Goal: Task Accomplishment & Management: Use online tool/utility

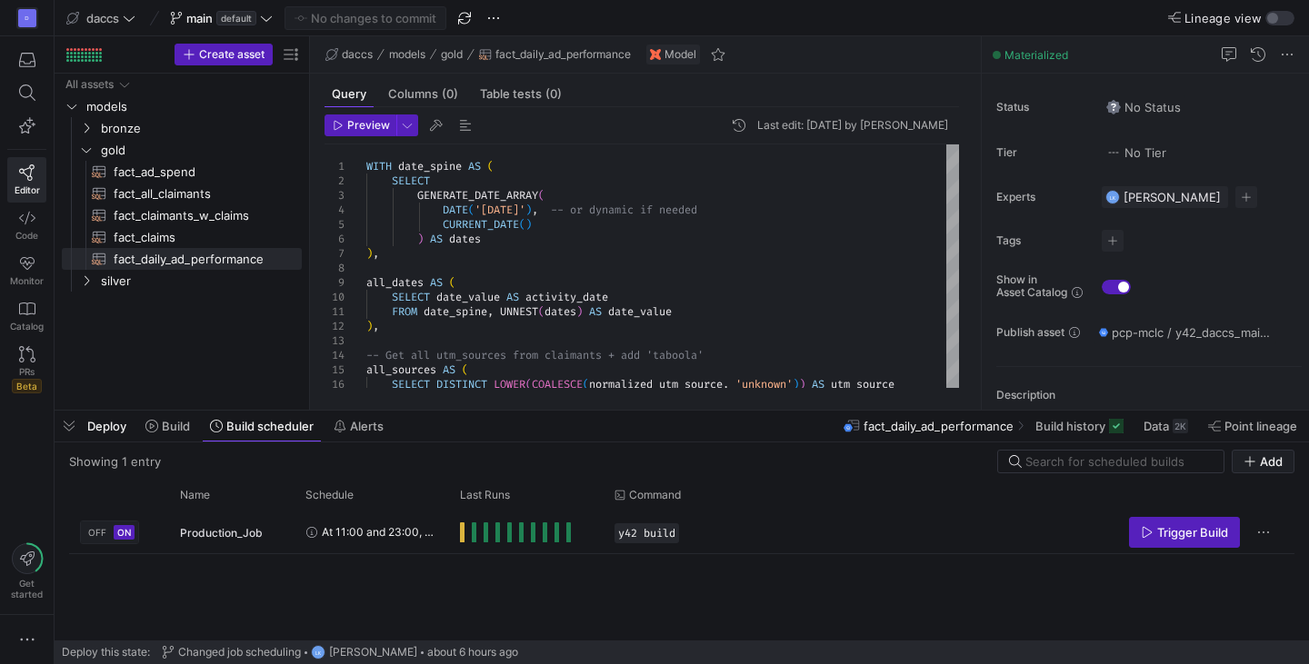
scroll to position [58, 0]
click at [200, 327] on div "All assets models bronze gold silver fact_ad_spend​​​​​​​​​​ fact_all_claimants…" at bounding box center [182, 238] width 240 height 329
click at [130, 334] on div "All assets models bronze gold silver fact_ad_spend​​​​​​​​​​ fact_all_claimants…" at bounding box center [182, 238] width 240 height 329
click at [15, 446] on div "D Editor Code Monitor Catalog PRs Beta Get started" at bounding box center [27, 332] width 54 height 664
click at [85, 281] on icon "Press SPACE to select this row." at bounding box center [86, 280] width 13 height 11
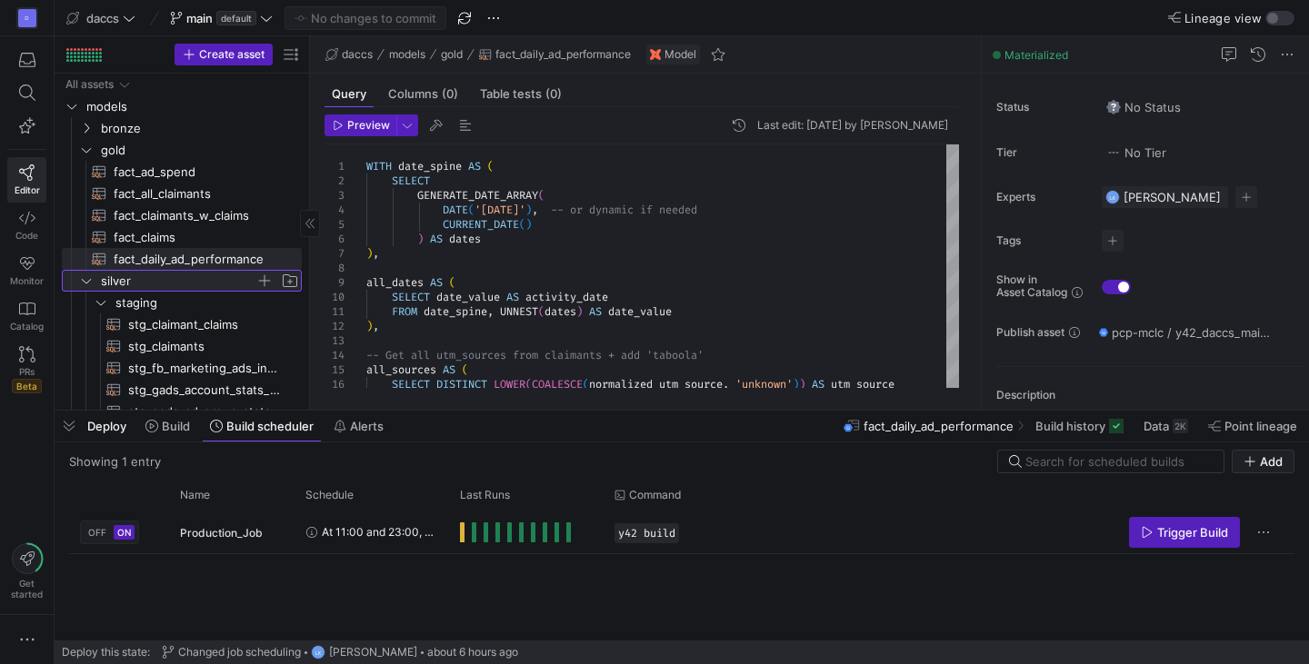
click at [85, 281] on icon at bounding box center [86, 280] width 13 height 11
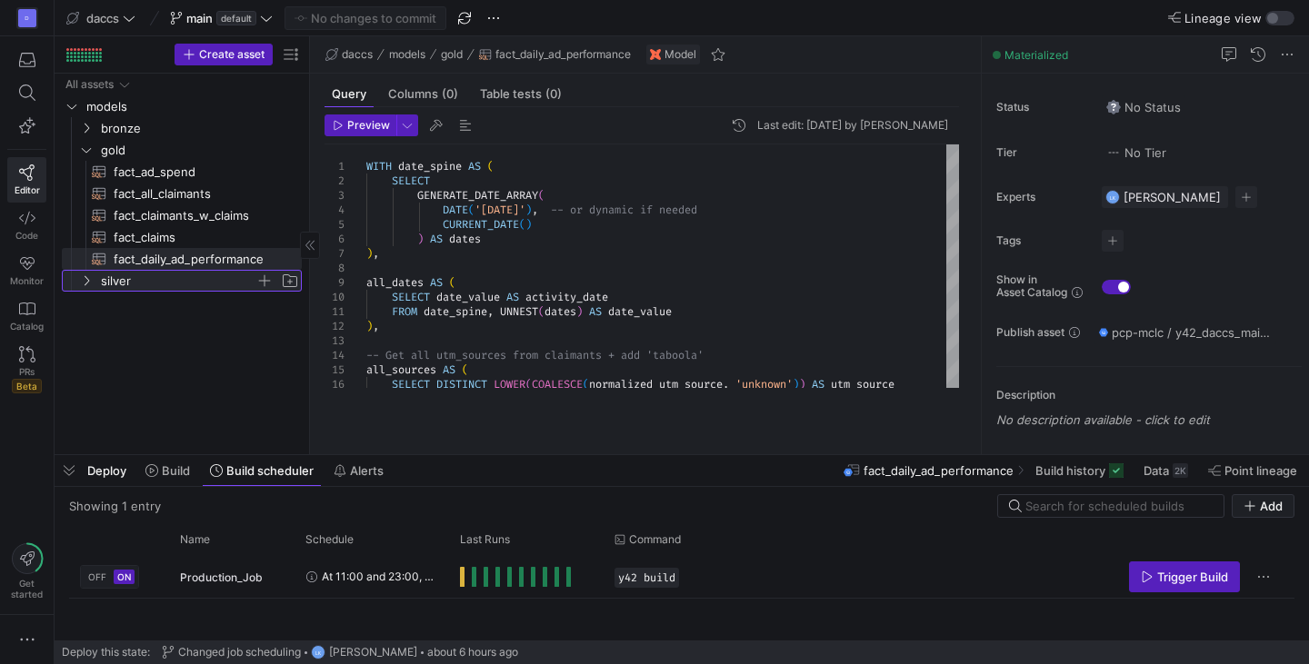
drag, startPoint x: 399, startPoint y: 413, endPoint x: 430, endPoint y: 461, distance: 56.5
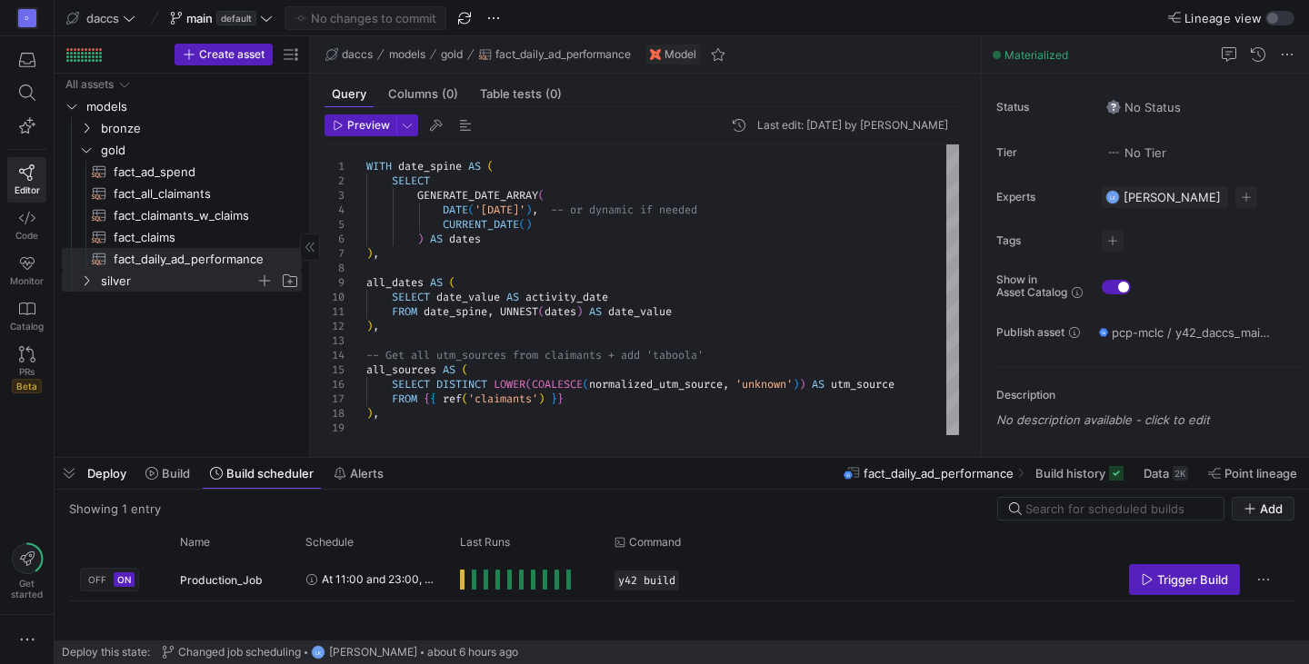
click at [118, 349] on div "All assets models bronze gold silver fact_ad_spend​​​​​​​​​​ fact_all_claimants…" at bounding box center [182, 262] width 240 height 376
click at [84, 281] on icon "Press SPACE to select this row." at bounding box center [86, 280] width 13 height 11
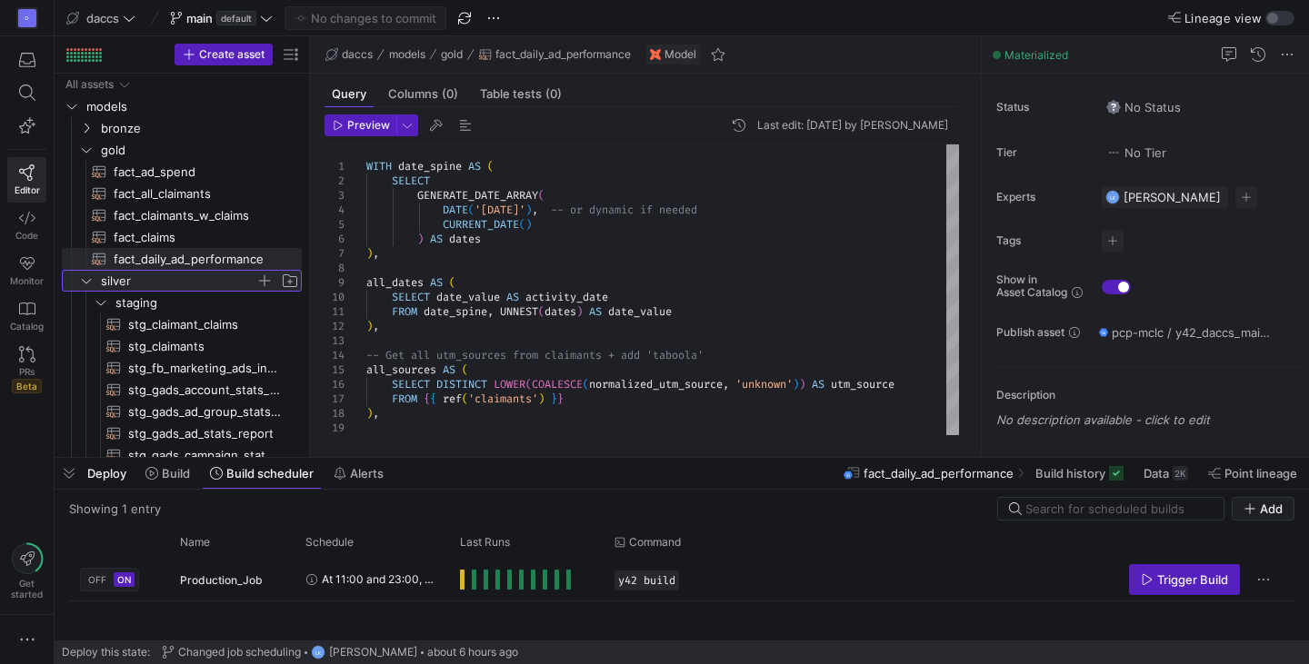
click at [85, 285] on icon at bounding box center [86, 280] width 13 height 11
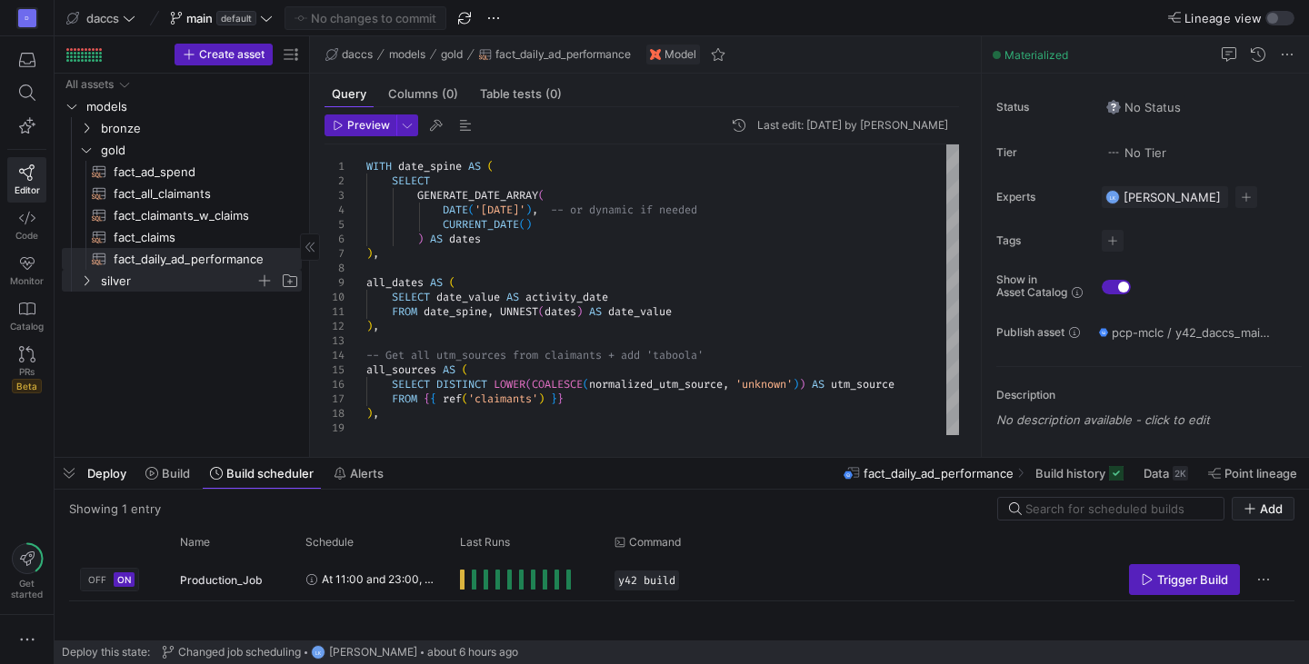
click at [165, 389] on div "All assets models bronze gold silver fact_ad_spend​​​​​​​​​​ fact_all_claimants…" at bounding box center [182, 262] width 240 height 376
click at [261, 383] on div "All assets models bronze gold silver fact_ad_spend​​​​​​​​​​ fact_all_claimants…" at bounding box center [182, 262] width 240 height 376
click at [158, 357] on div "All assets models bronze gold silver fact_ad_spend​​​​​​​​​​ fact_all_claimants…" at bounding box center [182, 262] width 240 height 376
click at [106, 349] on div "All assets models bronze gold silver fact_ad_spend​​​​​​​​​​ fact_all_claimants…" at bounding box center [182, 262] width 240 height 376
click at [15, 433] on div "D Editor Code Monitor Catalog PRs Beta Get started" at bounding box center [27, 332] width 54 height 664
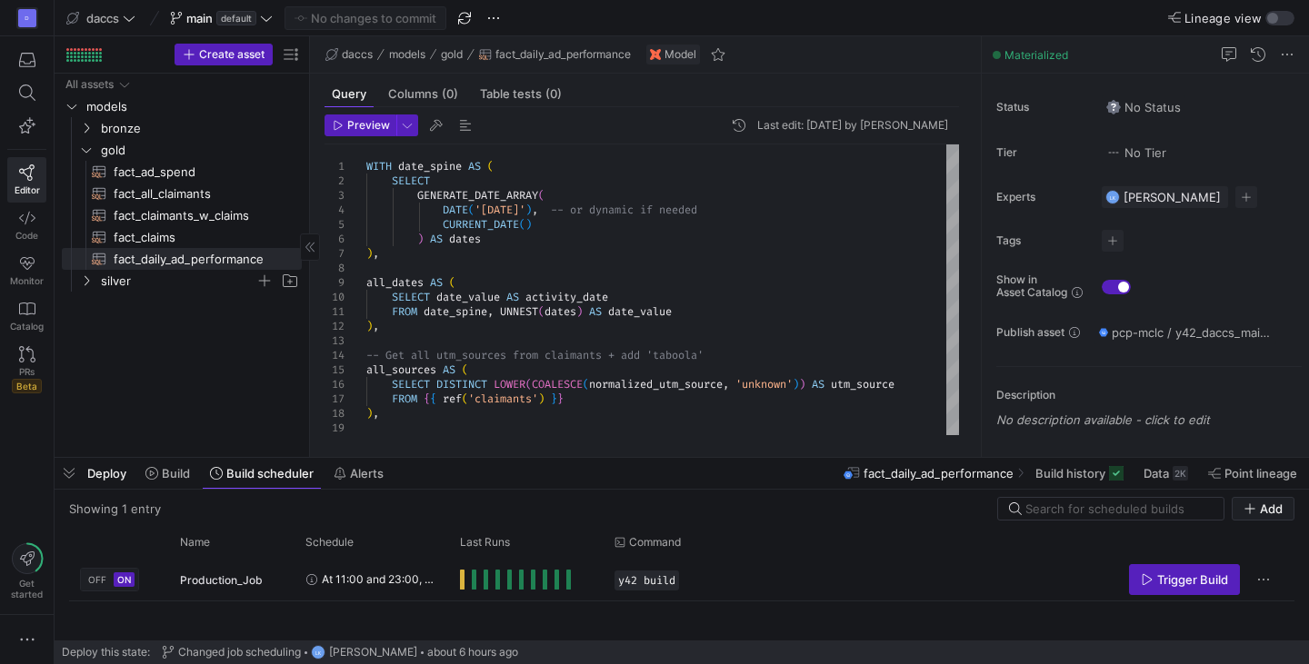
click at [203, 382] on div "All assets models bronze gold silver fact_ad_spend​​​​​​​​​​ fact_all_claimants…" at bounding box center [182, 262] width 240 height 376
click at [812, 25] on y42-top-nav "daccs main default No changes to commit Lineage view" at bounding box center [682, 18] width 1254 height 36
click at [214, 357] on div "All assets models bronze gold silver fact_ad_spend​​​​​​​​​​ fact_all_claimants…" at bounding box center [182, 262] width 240 height 376
click at [165, 339] on div "All assets models bronze gold silver fact_ad_spend​​​​​​​​​​ fact_all_claimants…" at bounding box center [182, 262] width 240 height 376
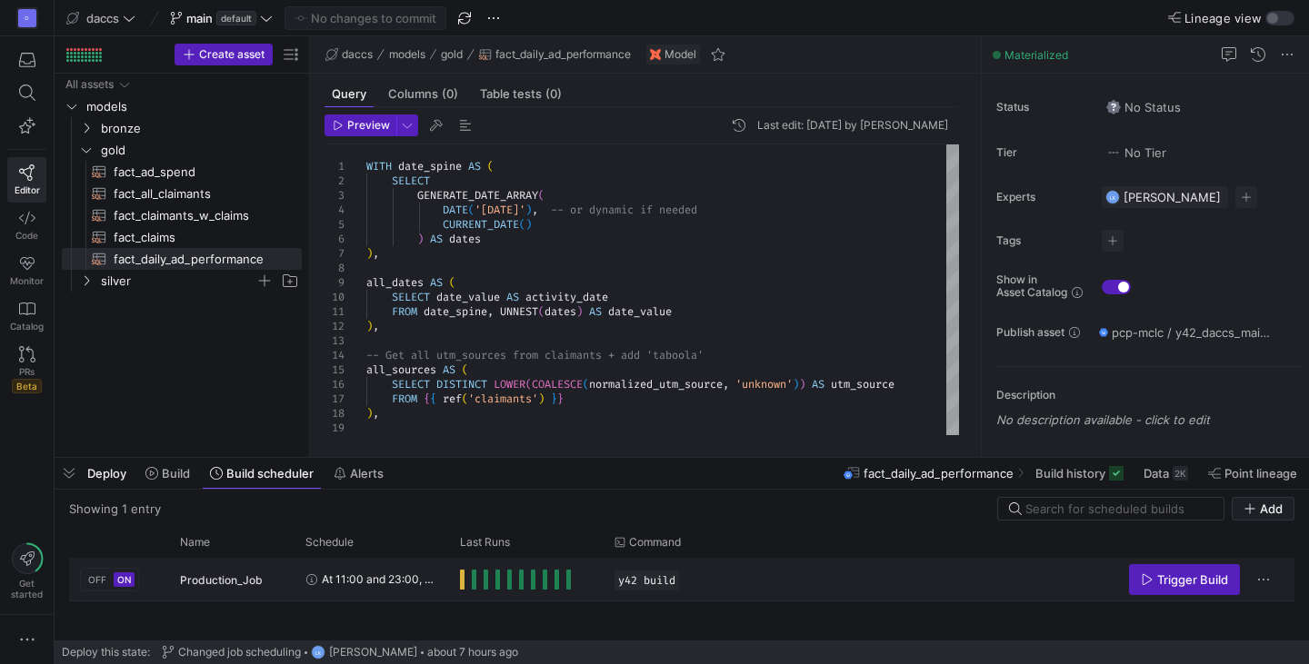
click at [519, 565] on y42-orchestration-run-status-cell-renderer "Press SPACE to select this row." at bounding box center [526, 579] width 133 height 41
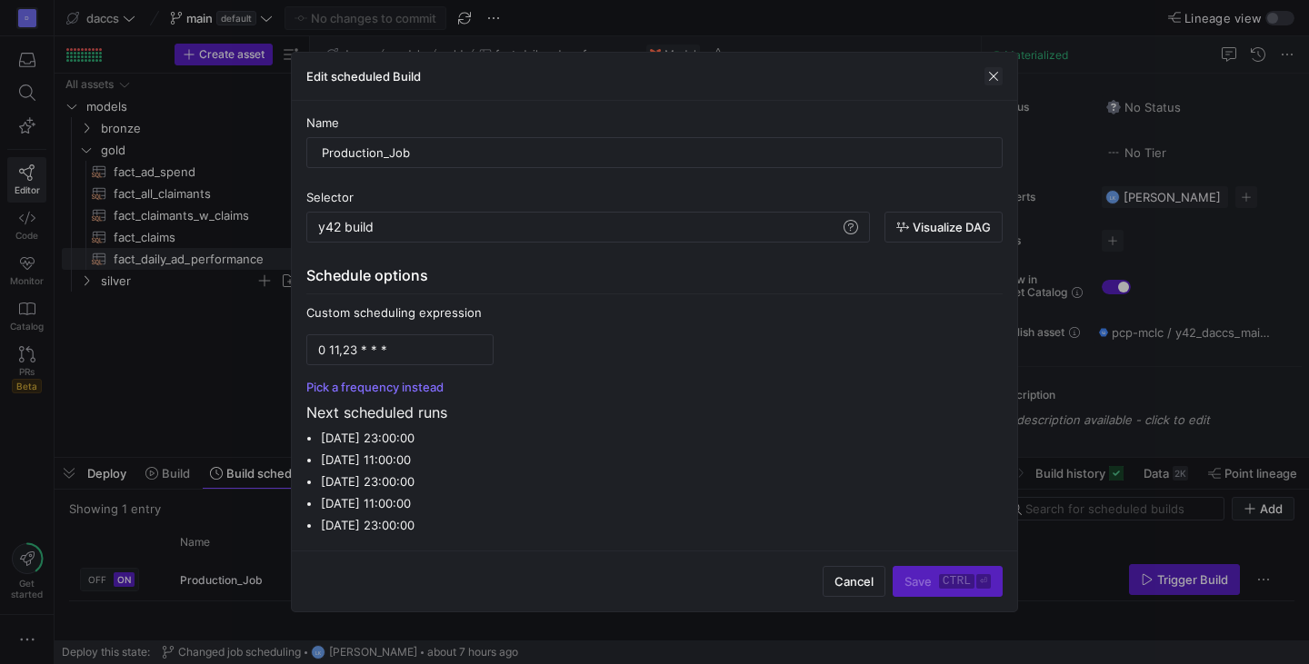
click at [992, 82] on span "button" at bounding box center [993, 76] width 18 height 18
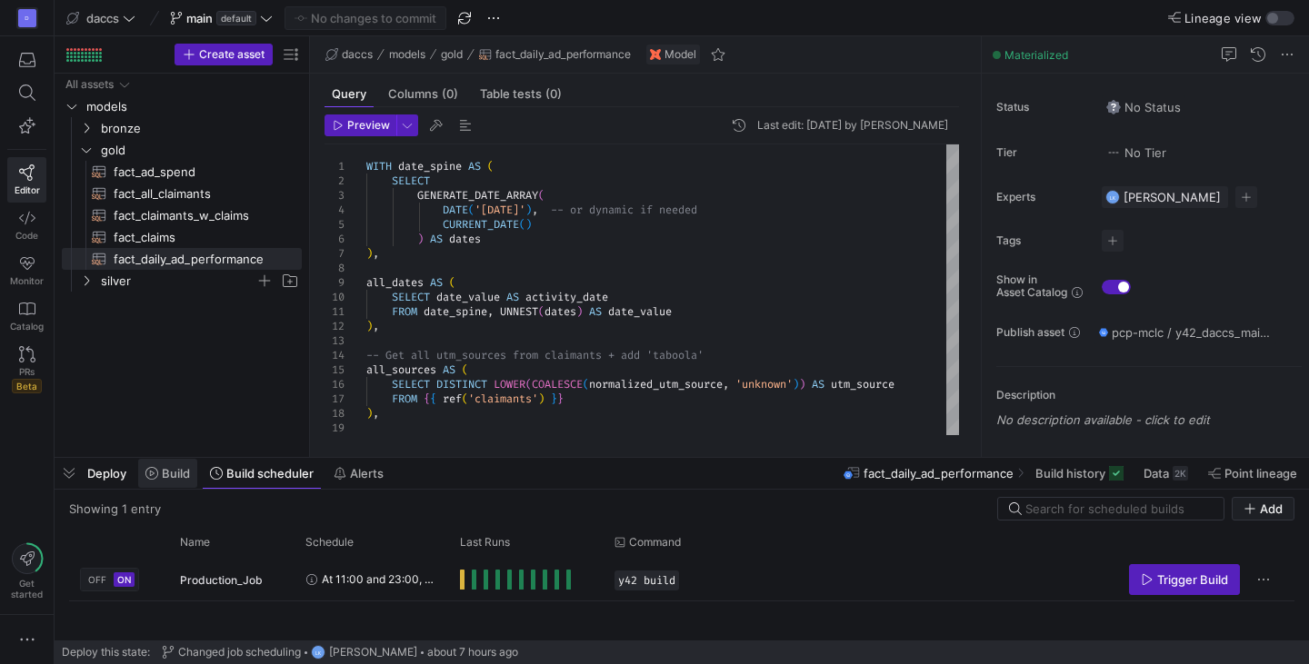
click at [164, 475] on span "Build" at bounding box center [176, 473] width 28 height 15
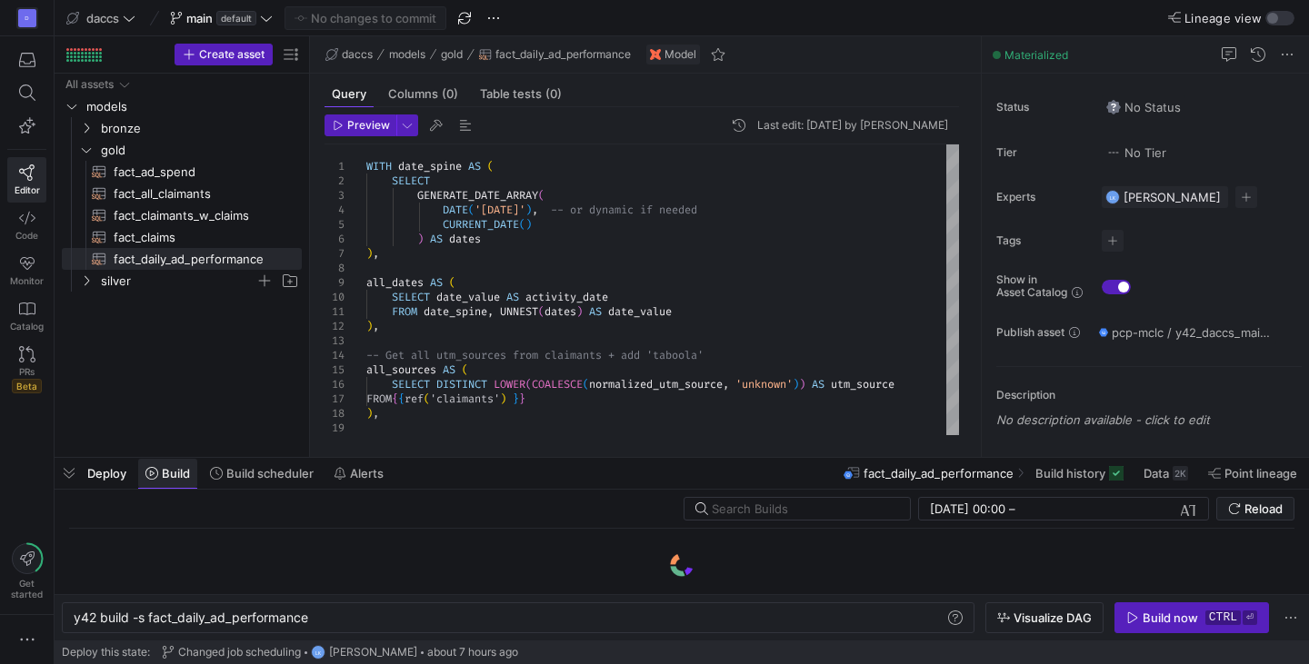
scroll to position [0, 235]
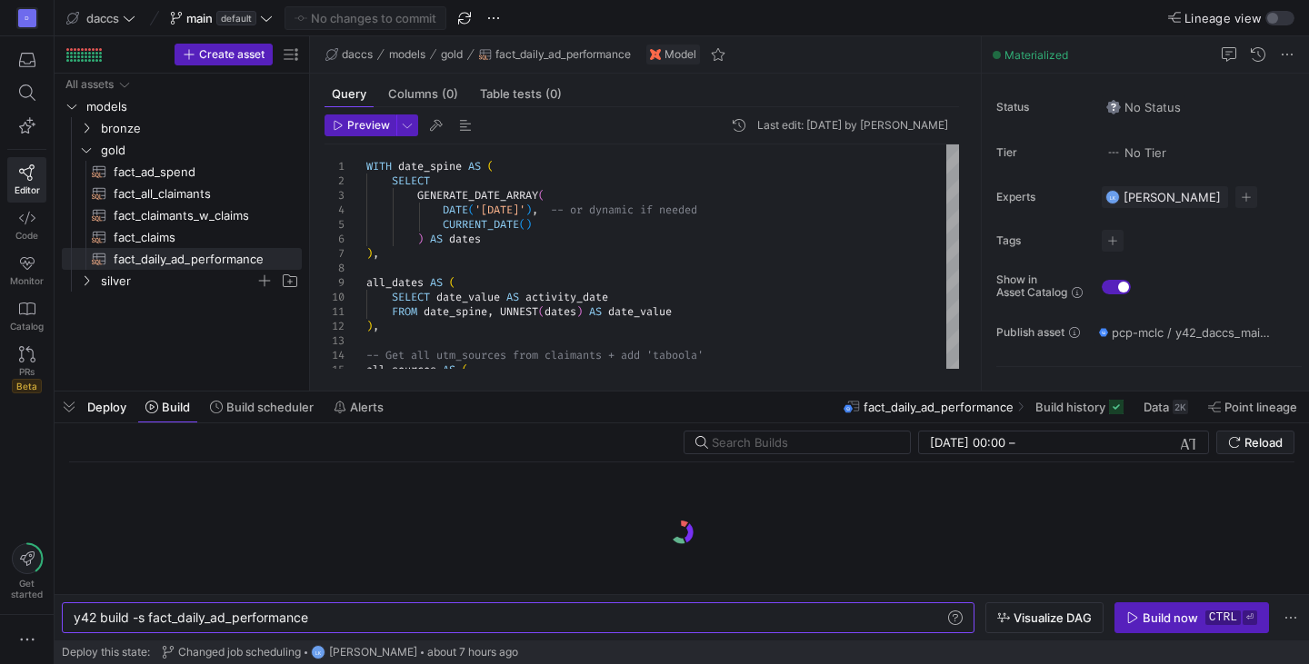
drag, startPoint x: 468, startPoint y: 455, endPoint x: 497, endPoint y: 368, distance: 92.0
click at [497, 388] on div at bounding box center [682, 391] width 1254 height 7
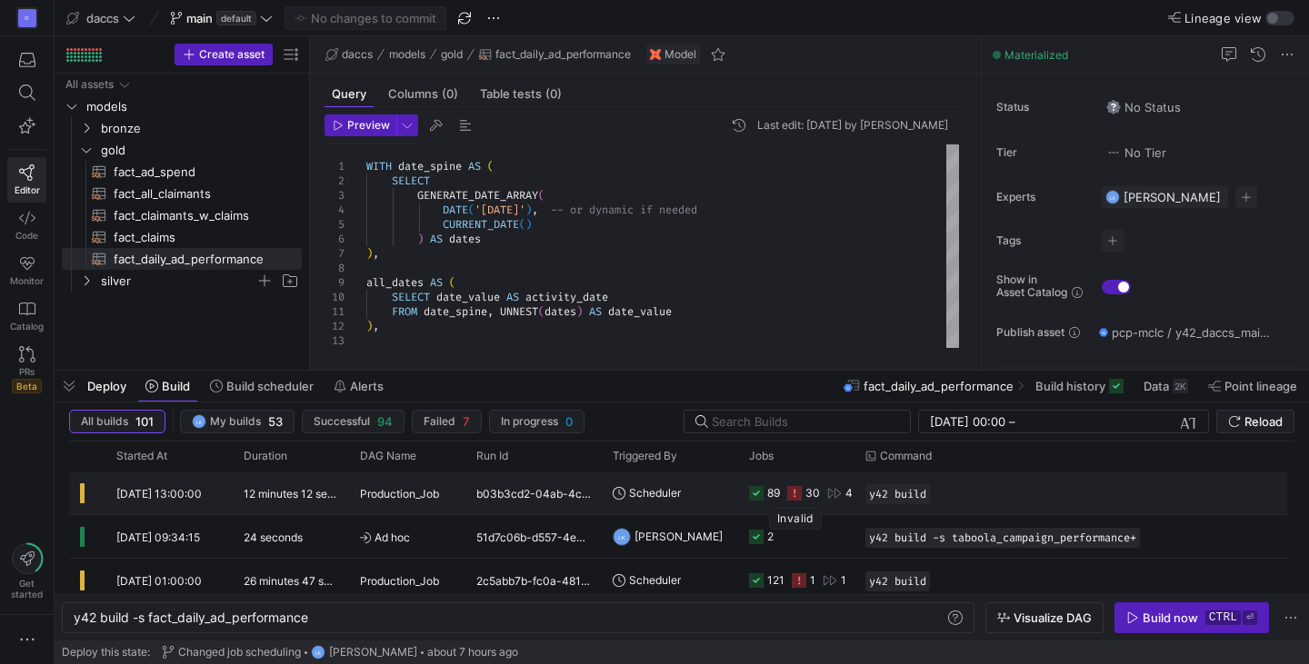
click at [796, 493] on icon at bounding box center [794, 493] width 15 height 15
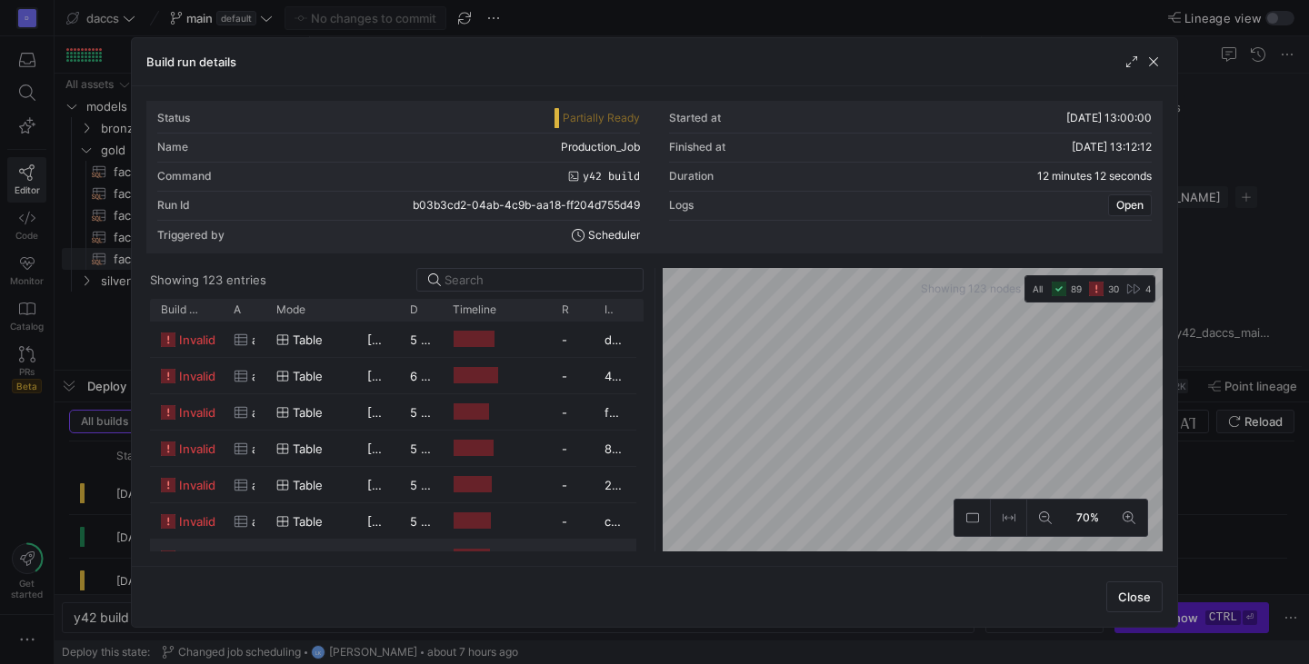
scroll to position [1272, 0]
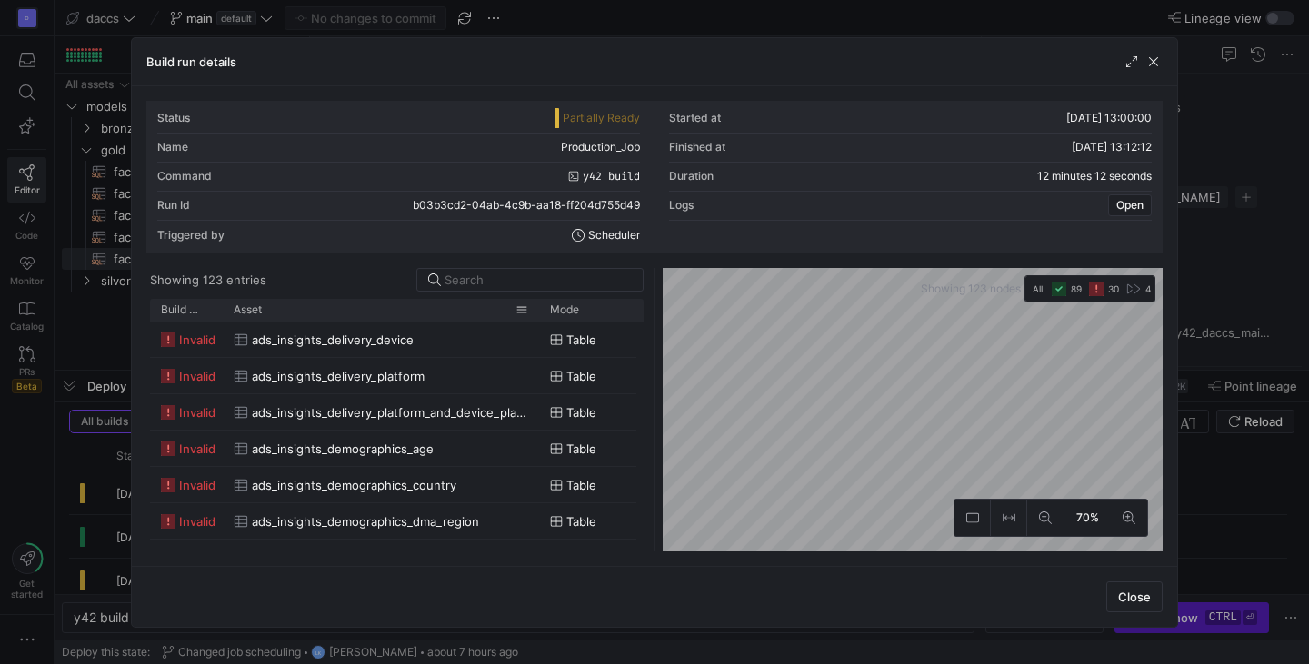
drag, startPoint x: 262, startPoint y: 311, endPoint x: 535, endPoint y: 298, distance: 273.8
click at [535, 299] on div at bounding box center [538, 310] width 7 height 22
click at [202, 442] on span "invalid" at bounding box center [197, 449] width 36 height 35
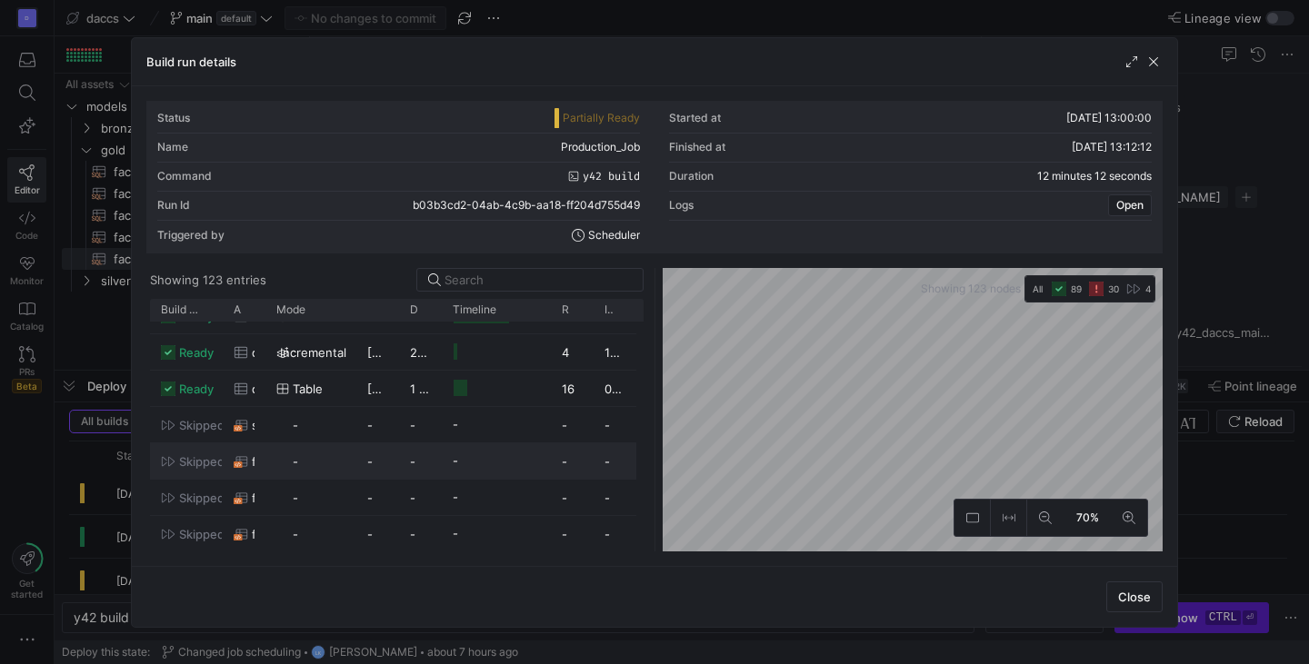
scroll to position [0, 0]
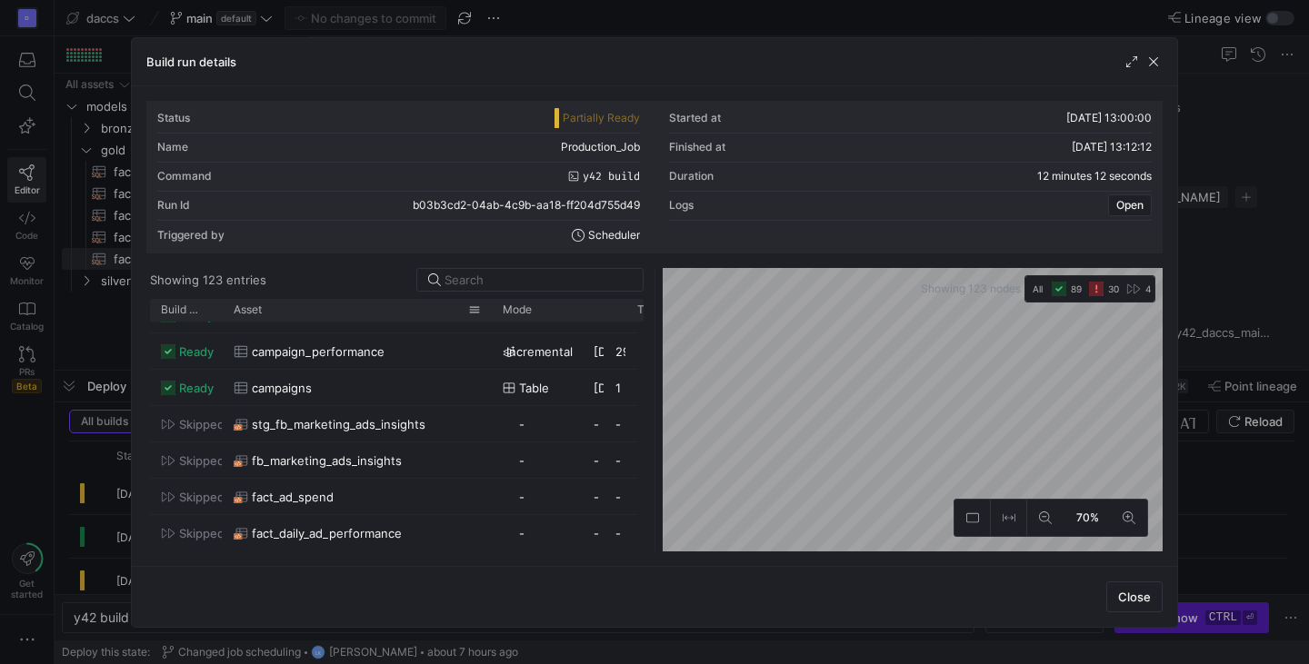
drag, startPoint x: 264, startPoint y: 314, endPoint x: 491, endPoint y: 311, distance: 226.3
click at [491, 311] on div at bounding box center [491, 310] width 7 height 22
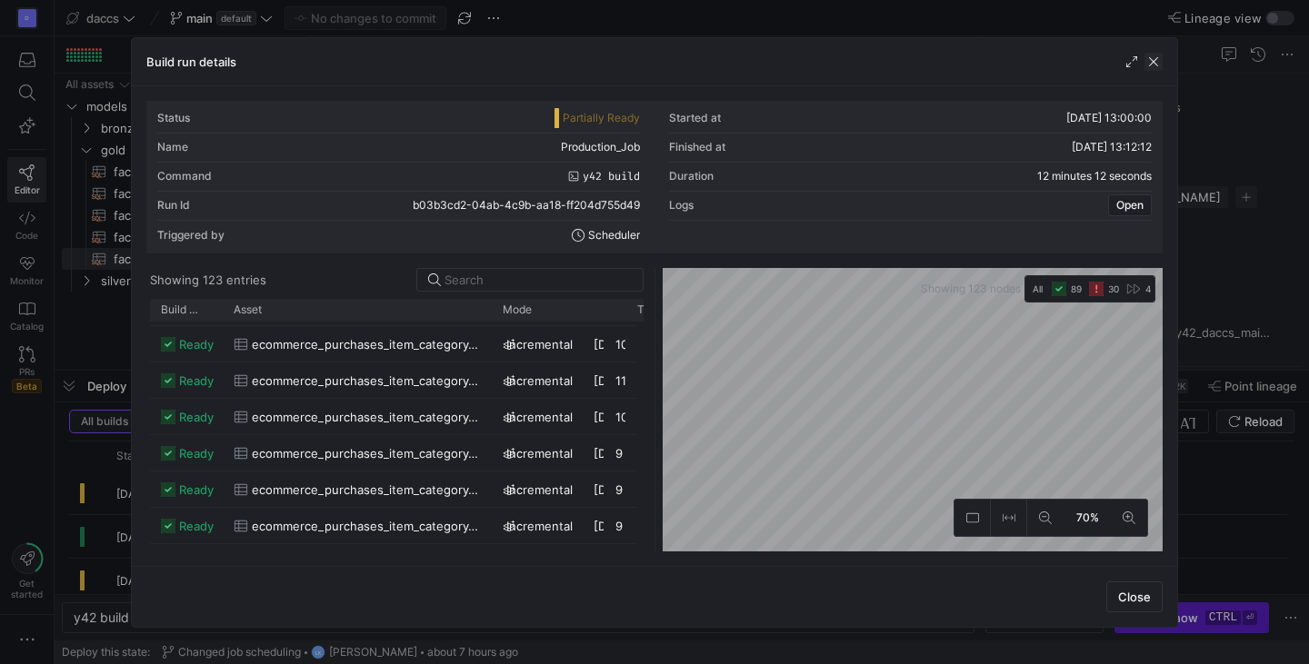
click at [1150, 66] on span "button" at bounding box center [1153, 62] width 18 height 18
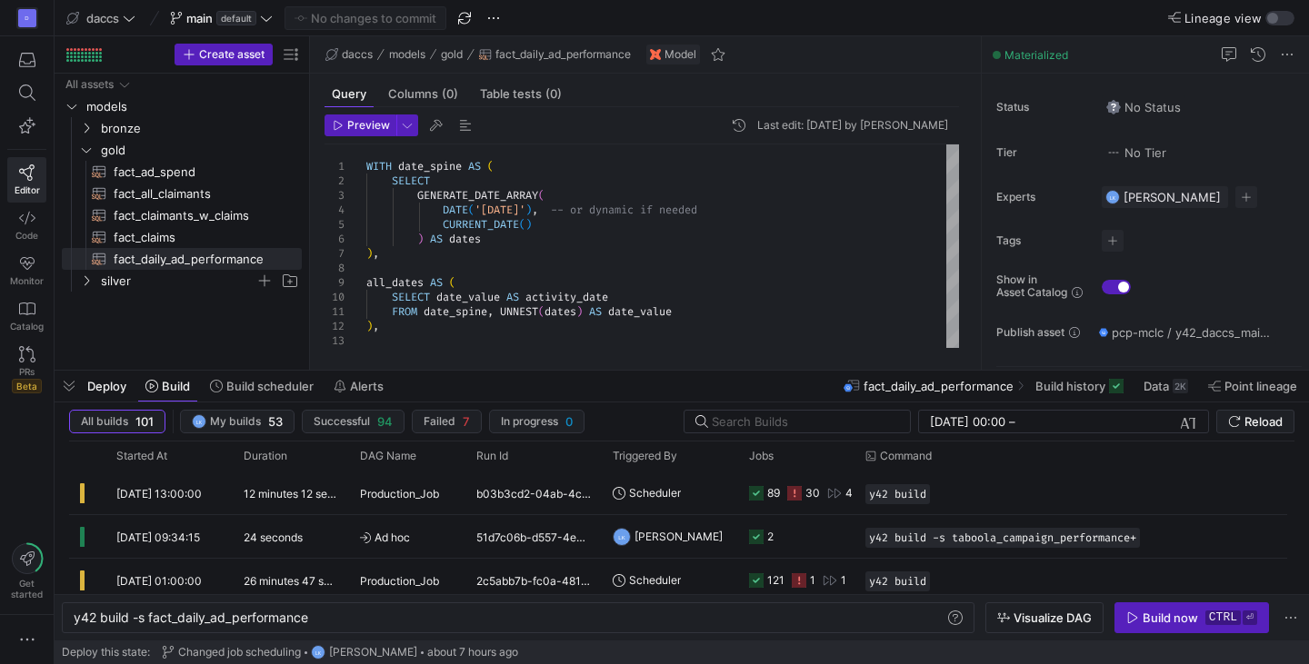
drag, startPoint x: 222, startPoint y: 309, endPoint x: 190, endPoint y: 244, distance: 72.7
click at [221, 308] on div "All assets models bronze gold silver fact_ad_spend​​​​​​​​​​ fact_all_claimants…" at bounding box center [182, 218] width 240 height 289
click at [93, 134] on y42-icon "Press SPACE to select this row." at bounding box center [86, 128] width 15 height 15
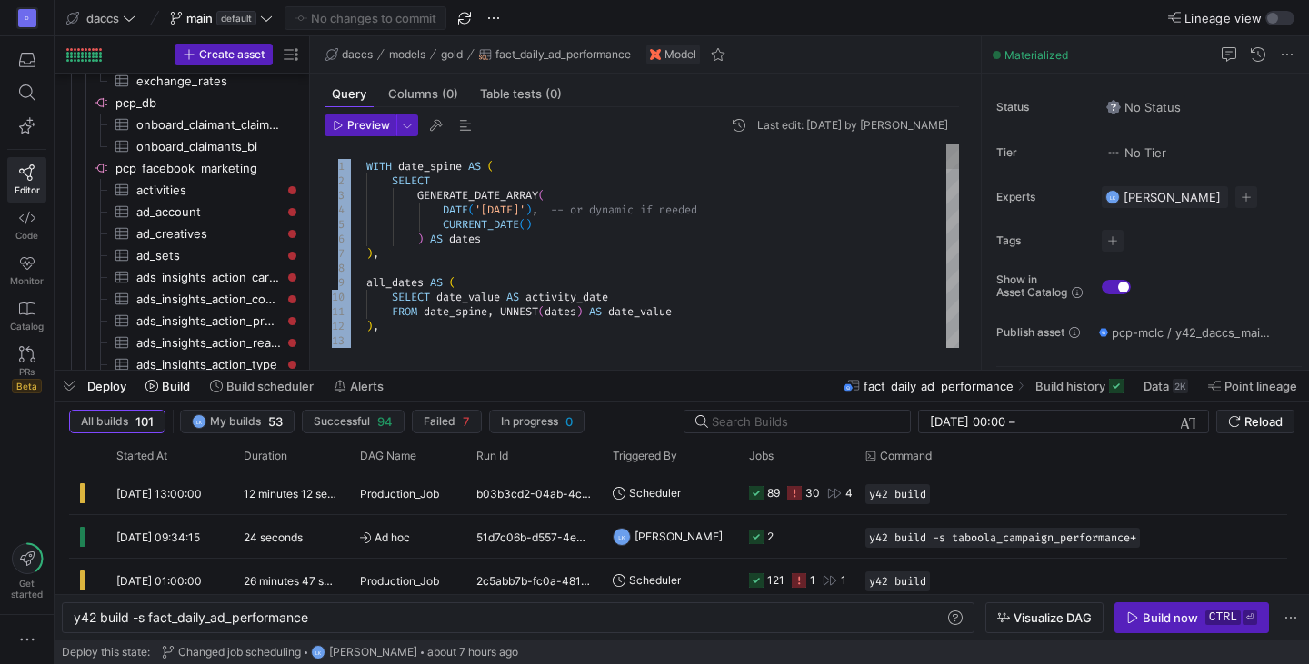
drag, startPoint x: 311, startPoint y: 250, endPoint x: 439, endPoint y: 263, distance: 128.8
click at [439, 263] on div "Preview Last edit: [DATE] by [PERSON_NAME] 11 12 13 8 9 10 5 6 7 2 3 4 1 FROM d…" at bounding box center [641, 231] width 663 height 248
type textarea "WITH date_spine AS ( SELECT GENERATE_DATE_ARRAY( DATE('[DATE]'), -- or dynamic …"
drag, startPoint x: 309, startPoint y: 279, endPoint x: 389, endPoint y: 290, distance: 80.7
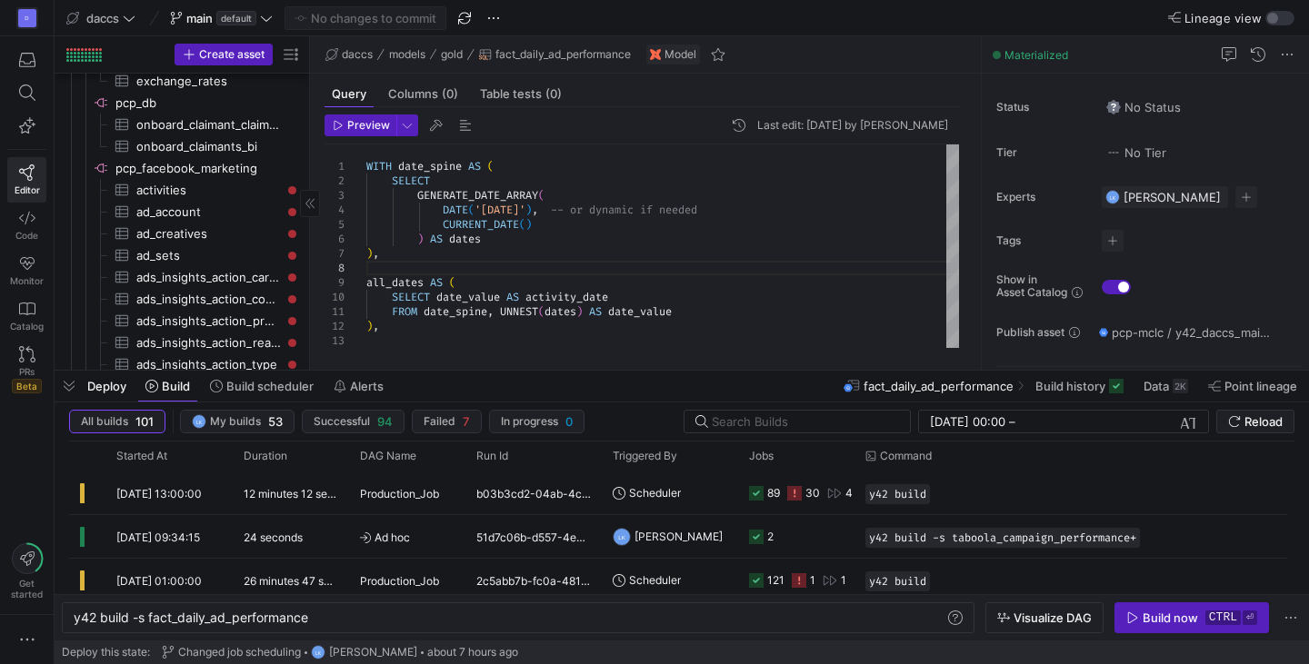
click at [310, 284] on div at bounding box center [309, 203] width 1 height 334
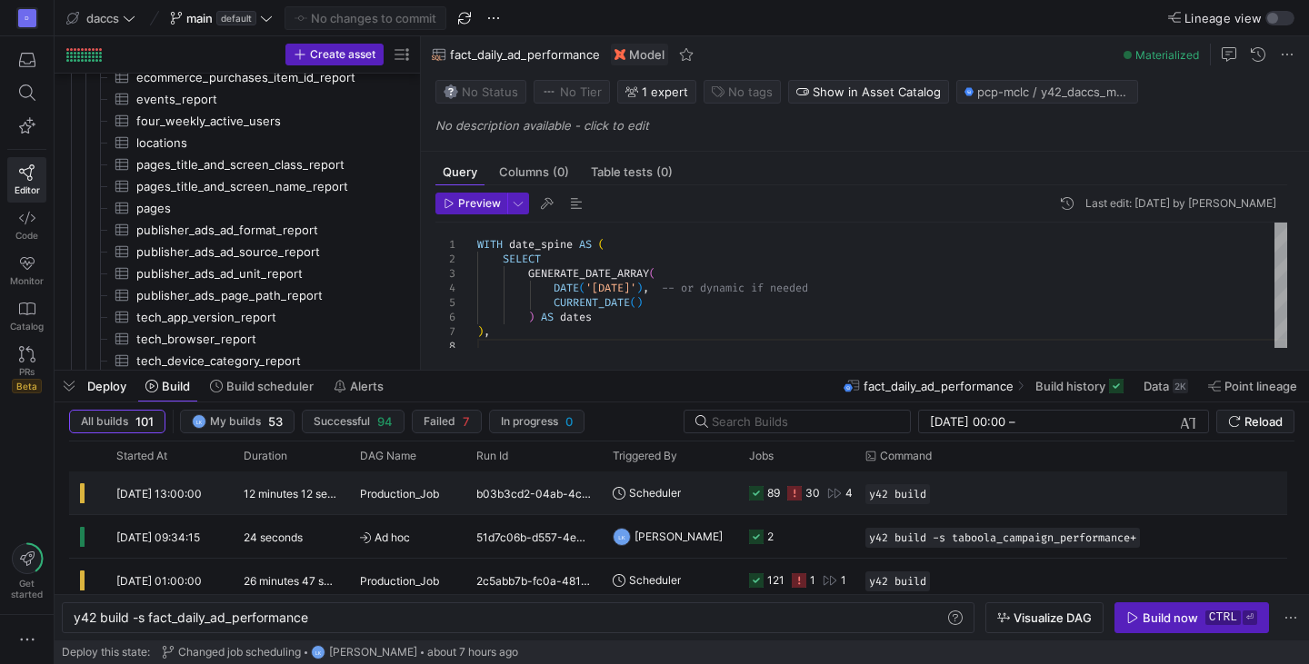
click at [802, 488] on div "30" at bounding box center [803, 493] width 33 height 43
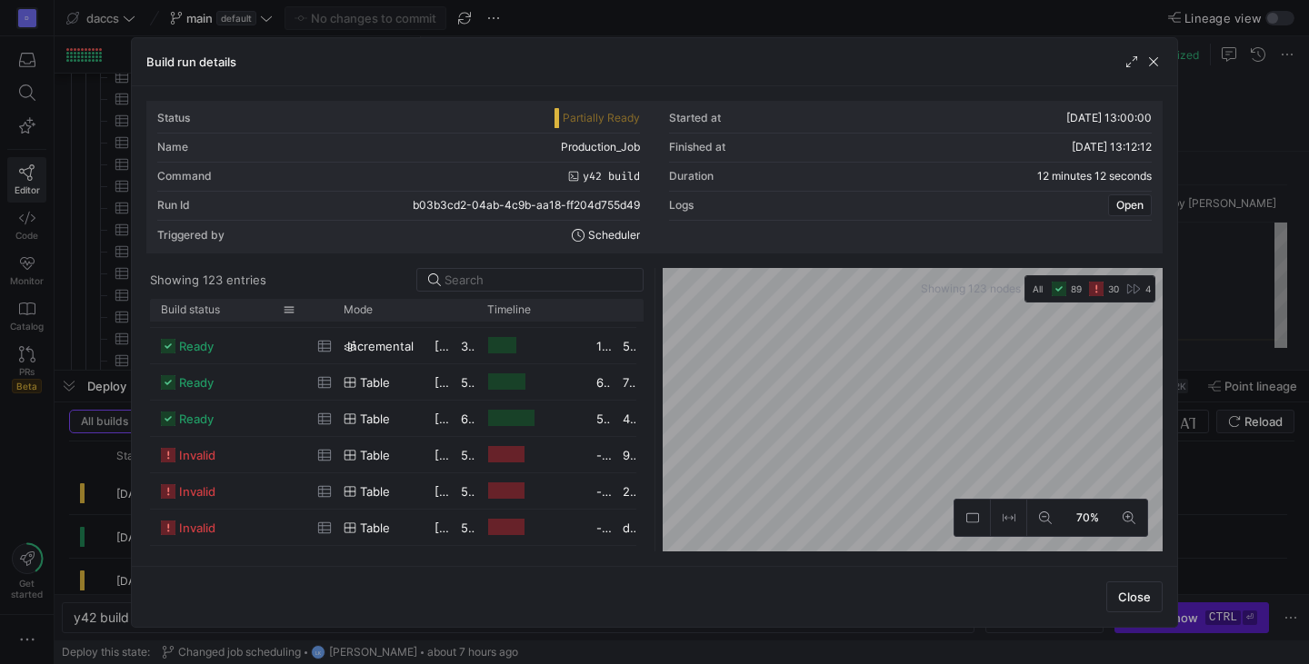
drag, startPoint x: 222, startPoint y: 310, endPoint x: 305, endPoint y: 308, distance: 83.6
click at [305, 308] on div at bounding box center [306, 310] width 7 height 22
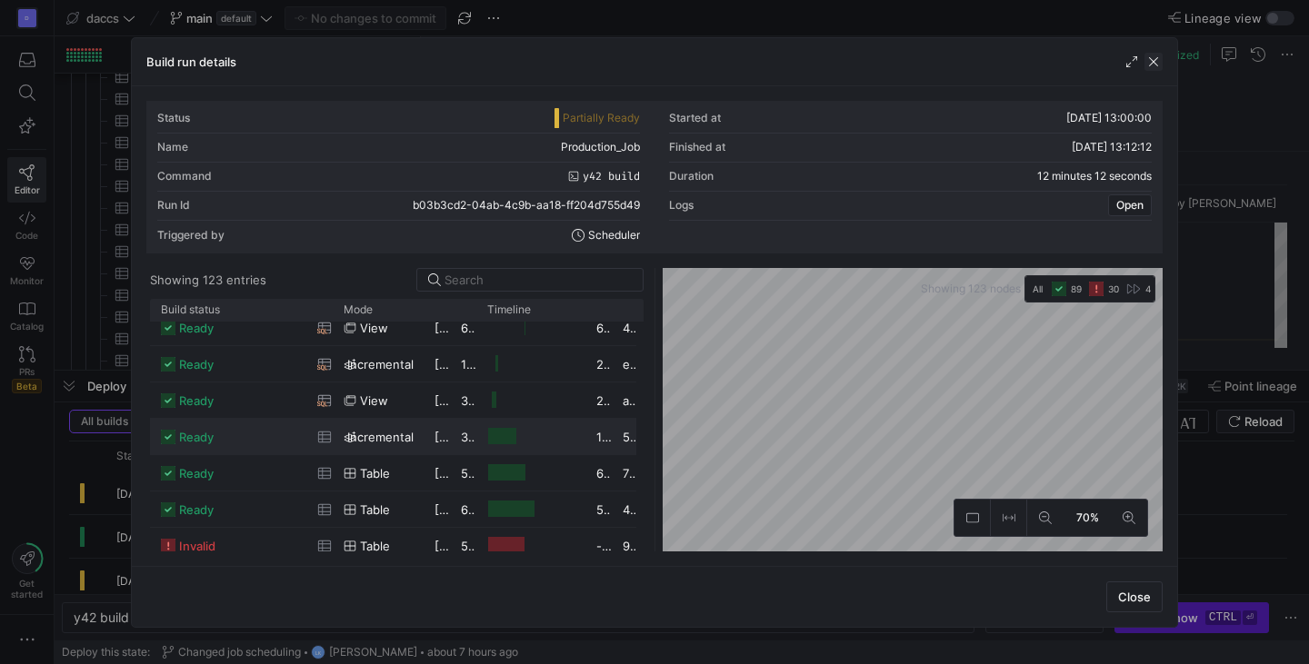
click at [1151, 65] on span "button" at bounding box center [1153, 62] width 18 height 18
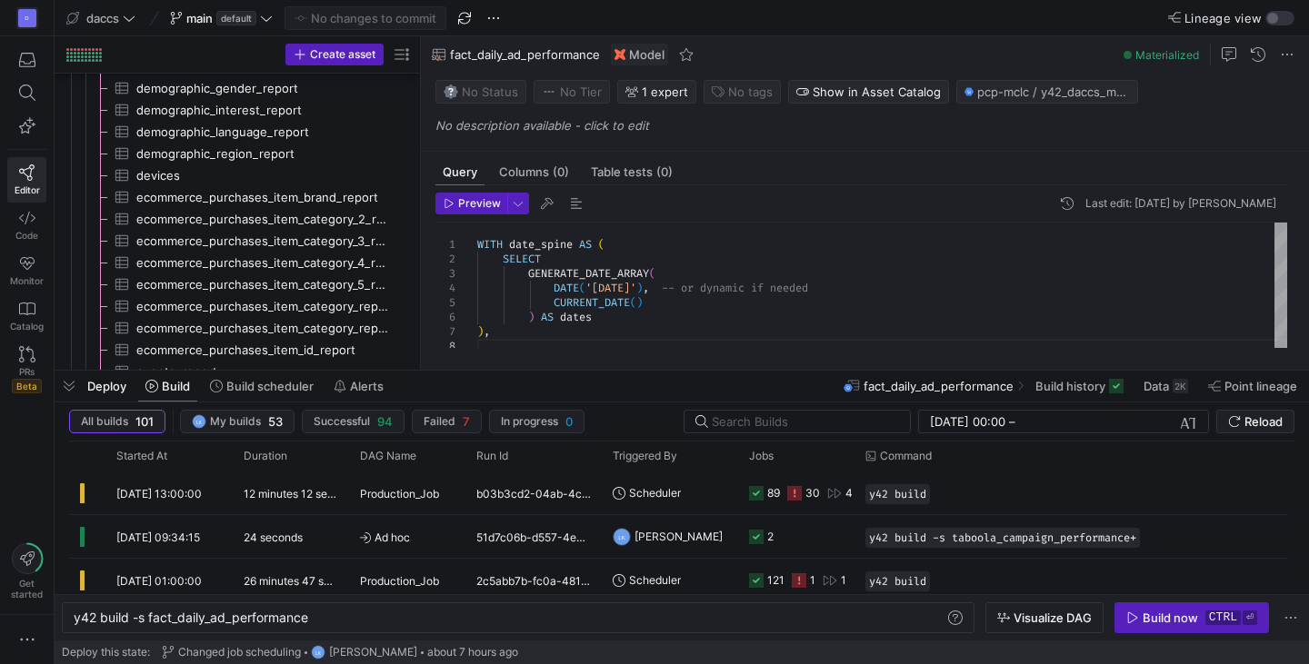
scroll to position [1090, 0]
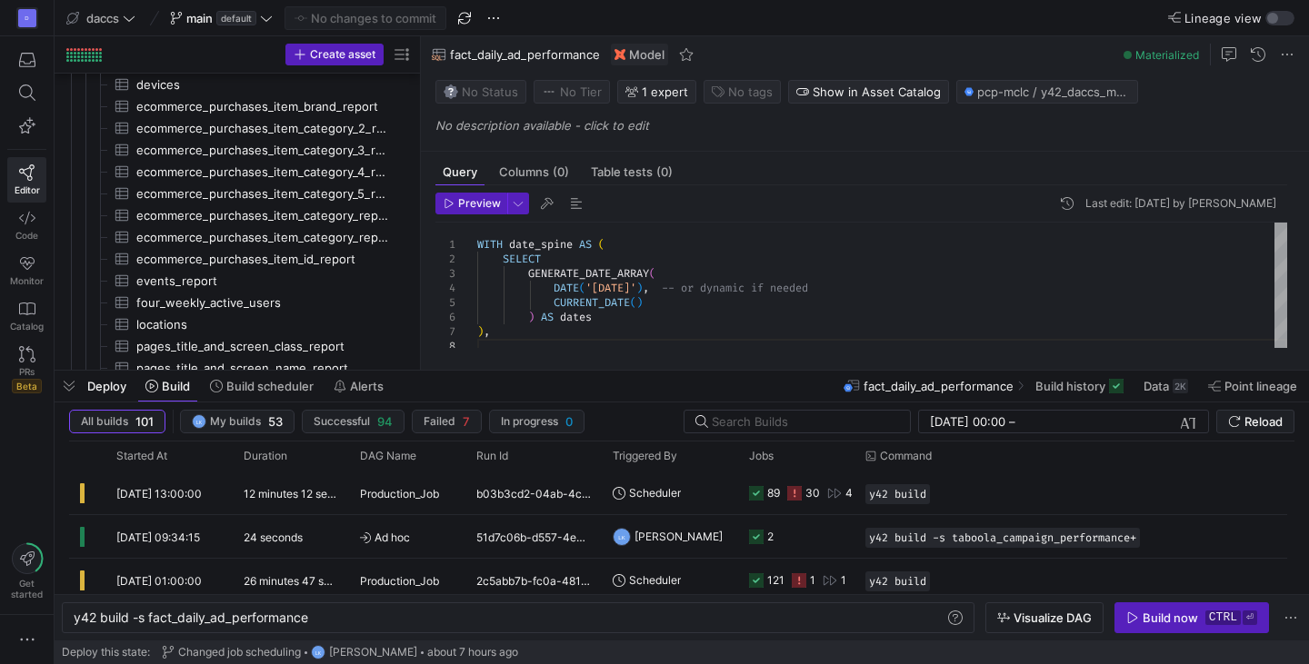
click at [17, 453] on div "D Editor Code Monitor Catalog PRs Beta Get started" at bounding box center [27, 332] width 54 height 664
